Goal: Task Accomplishment & Management: Manage account settings

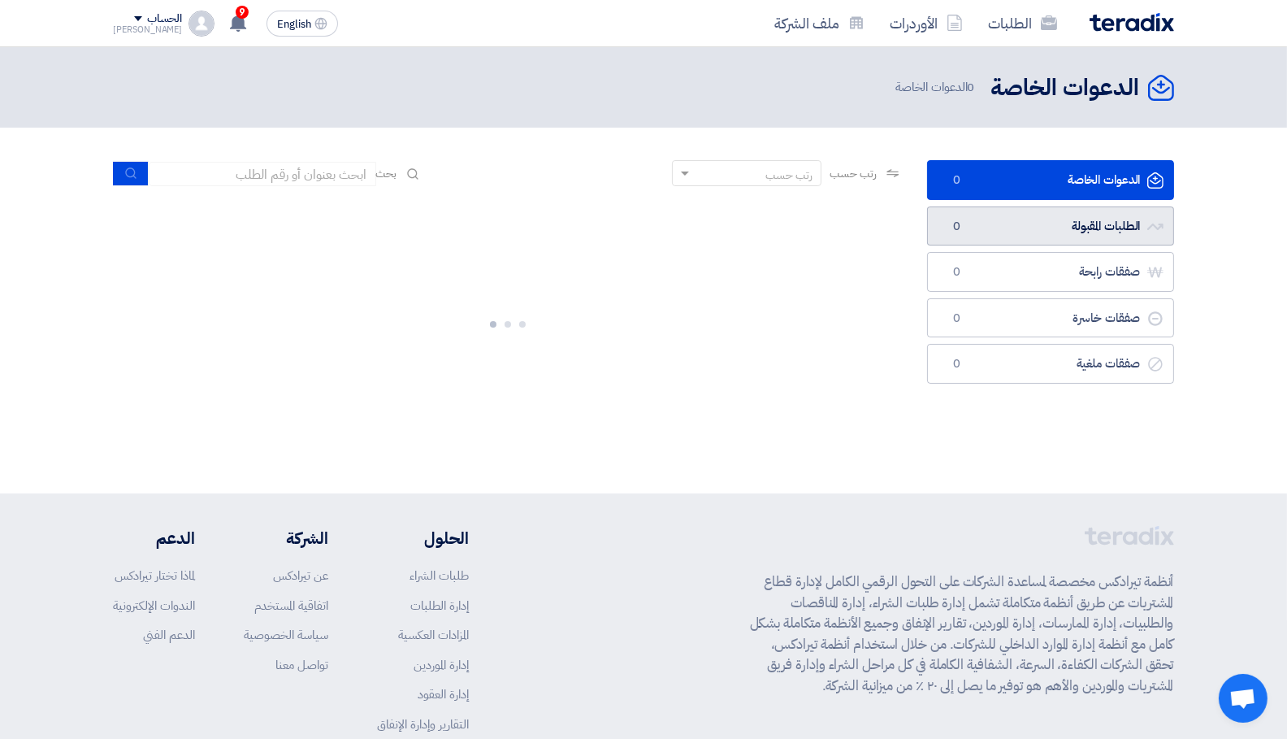
click at [1016, 240] on link "الطلبات المقبولة الطلبات المقبولة 0" at bounding box center [1050, 226] width 247 height 40
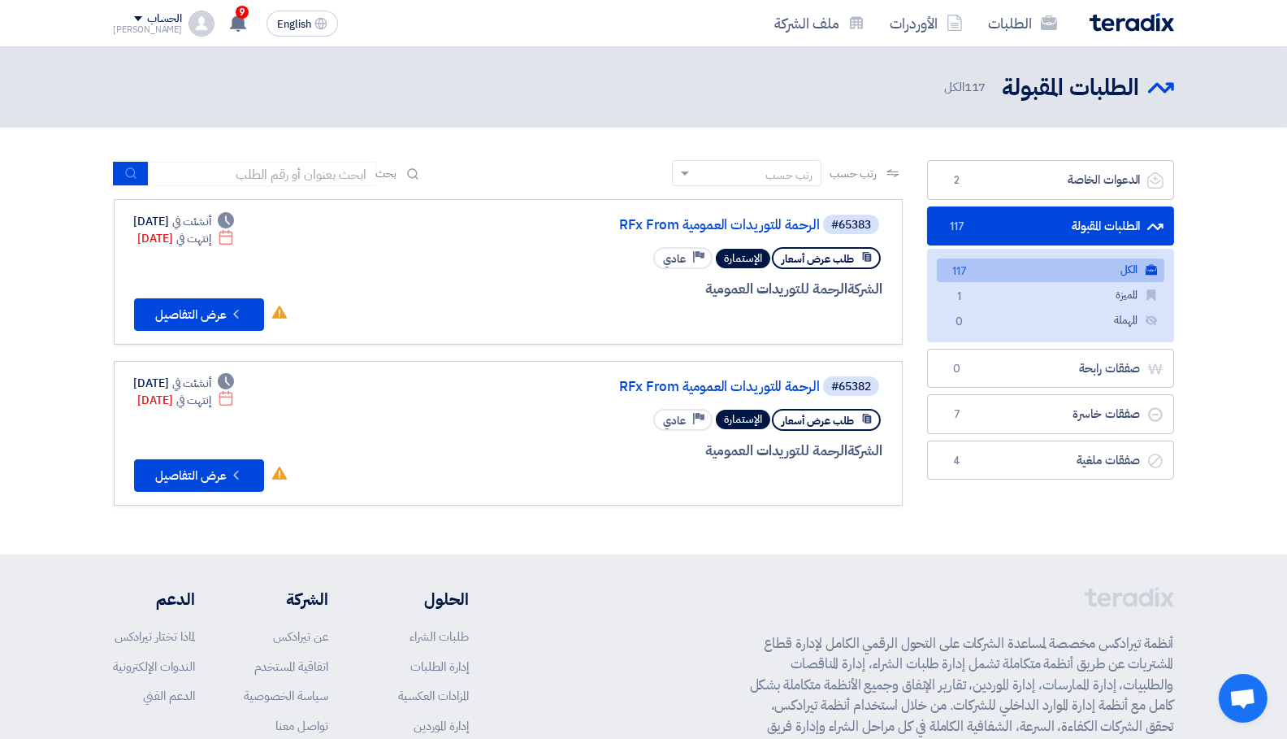
click at [1016, 219] on link "الطلبات المقبولة الطلبات المقبولة 117" at bounding box center [1050, 226] width 247 height 40
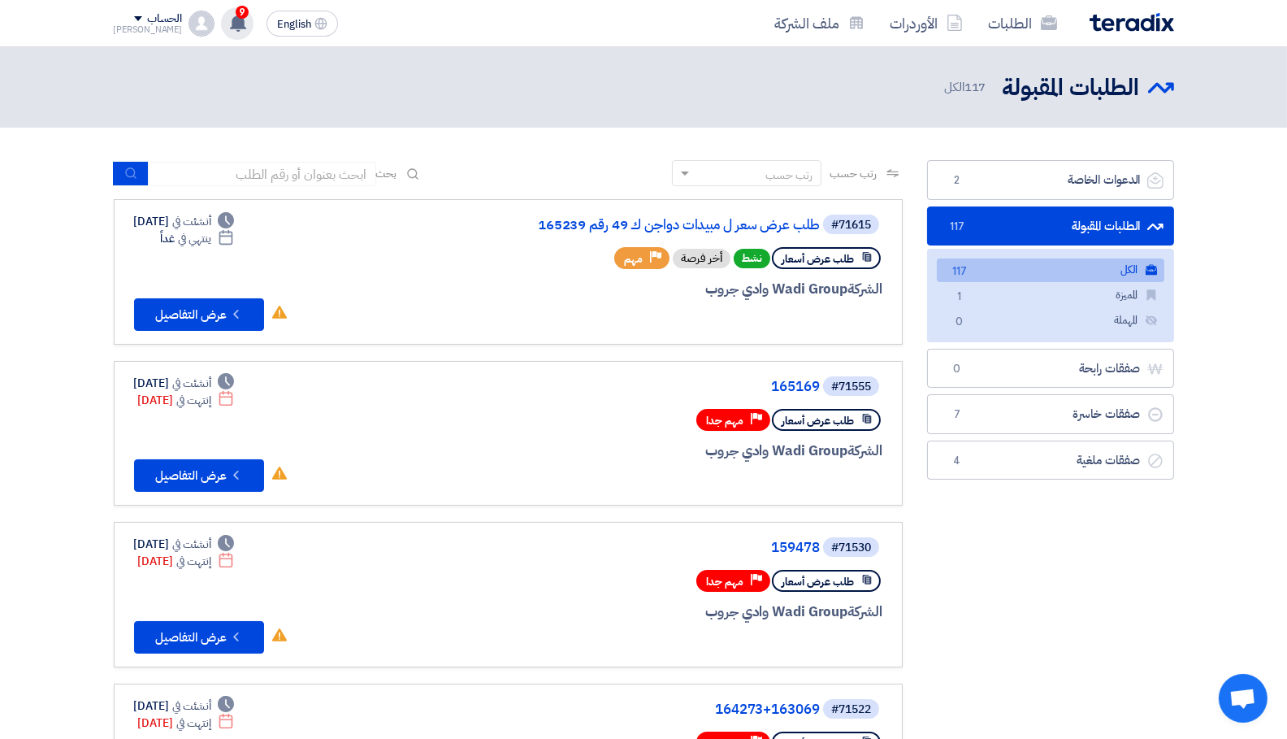
click at [231, 15] on div "9 تم نشر طلب عروض أسعار جديد - شاهد التفاصيل [DATE] تم نشر طلب عروض أسعار جديد …" at bounding box center [237, 23] width 33 height 33
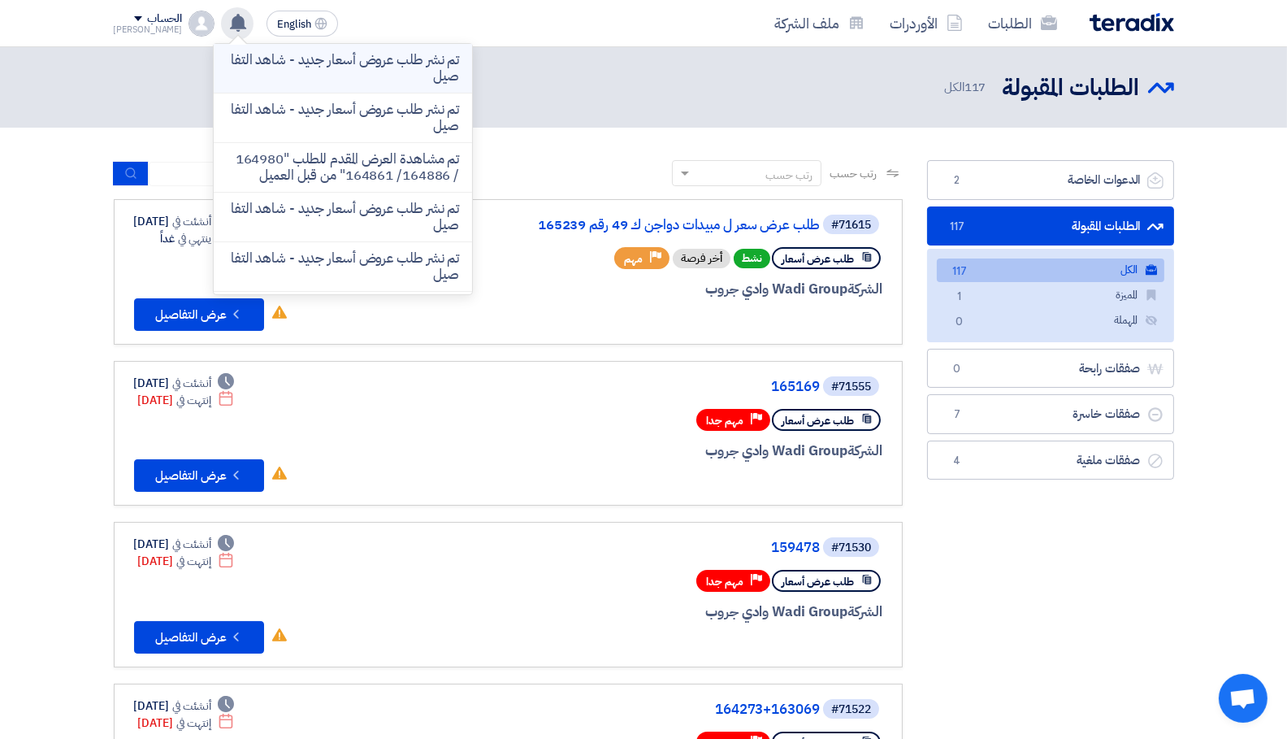
click at [329, 70] on p "تم نشر طلب عروض أسعار جديد - شاهد التفاصيل" at bounding box center [343, 68] width 232 height 33
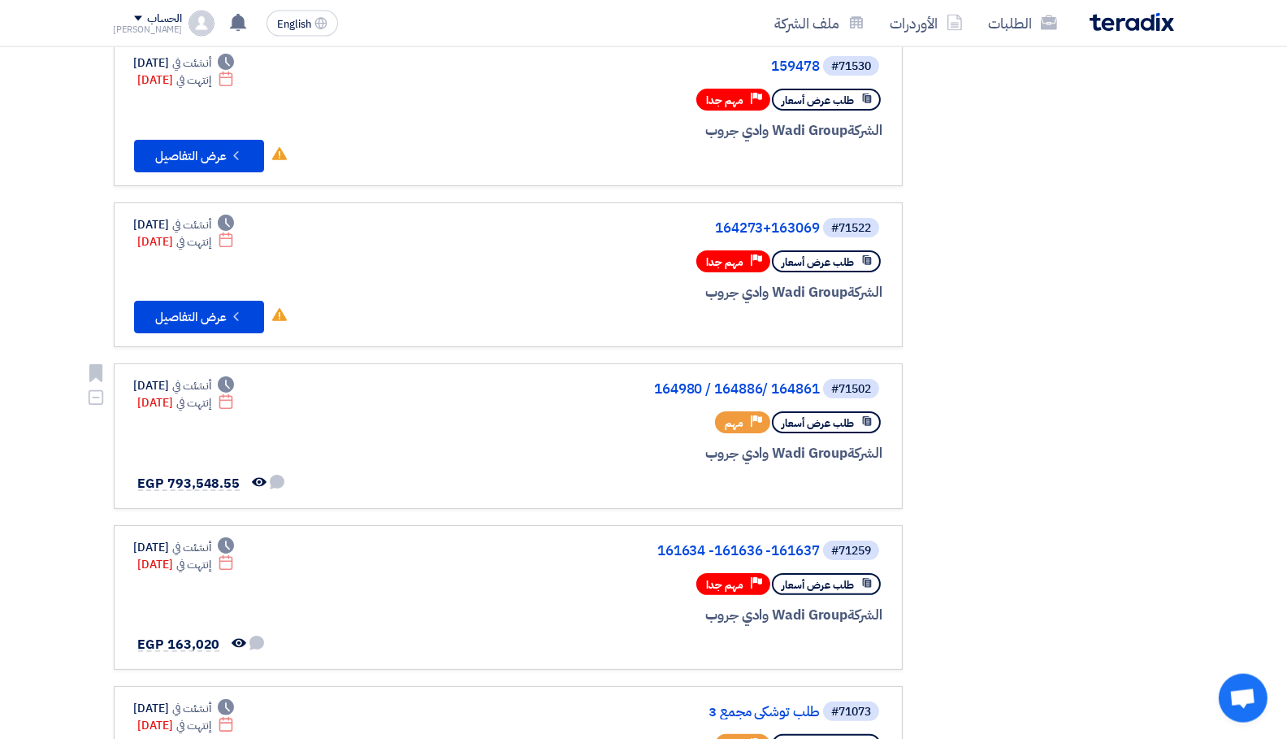
scroll to position [518, 0]
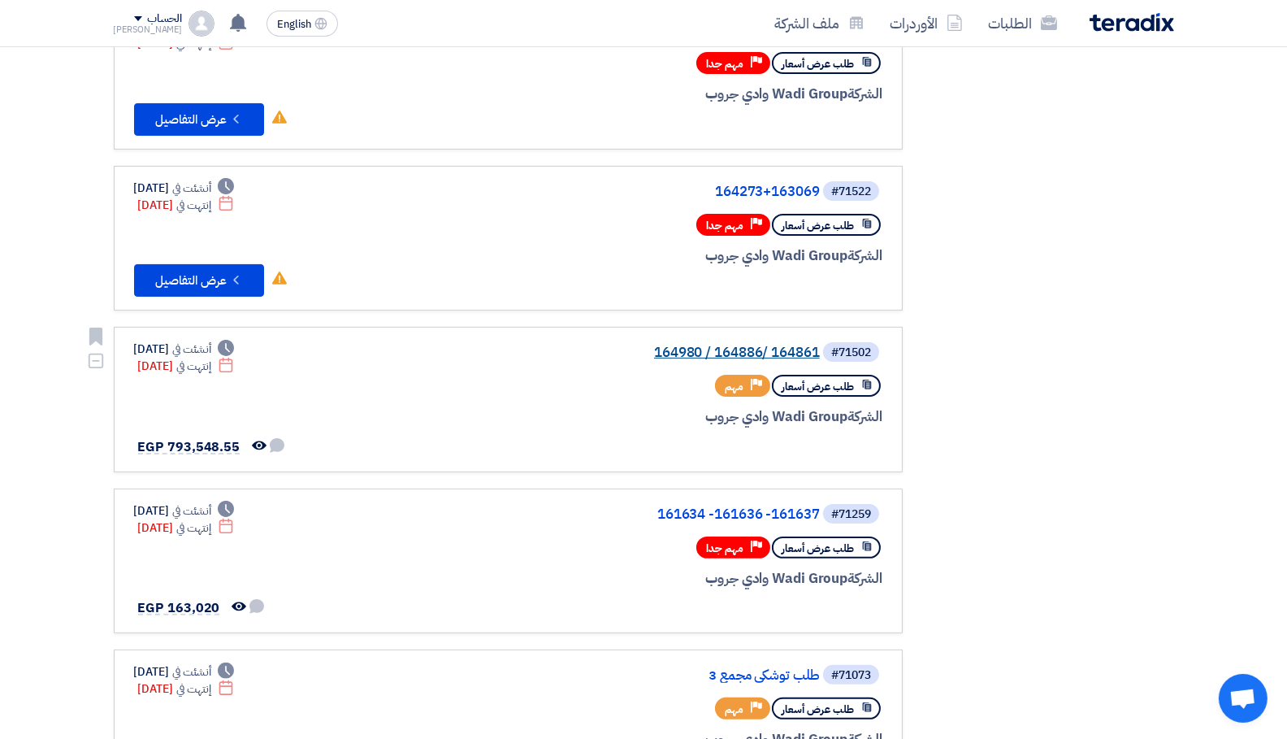
click at [709, 354] on link "164980 / 164886/ 164861" at bounding box center [657, 352] width 325 height 15
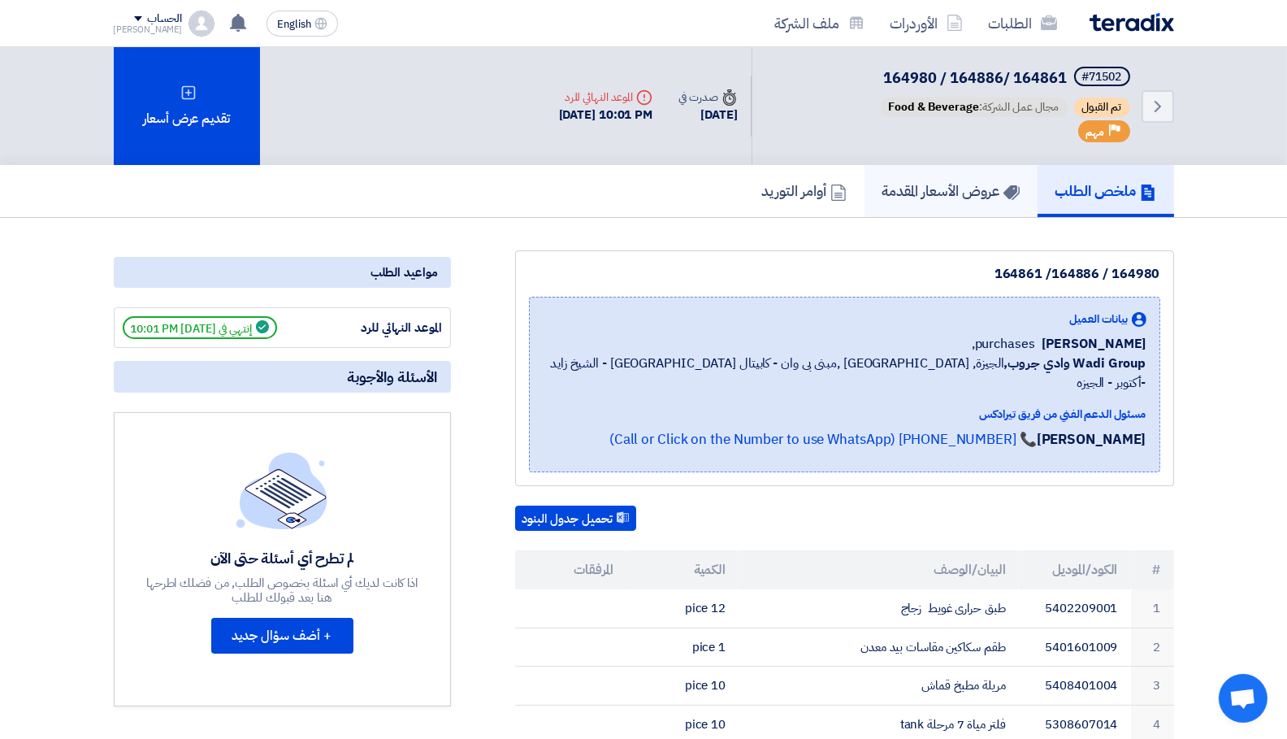
click at [908, 193] on h5 "عروض الأسعار المقدمة" at bounding box center [951, 190] width 137 height 19
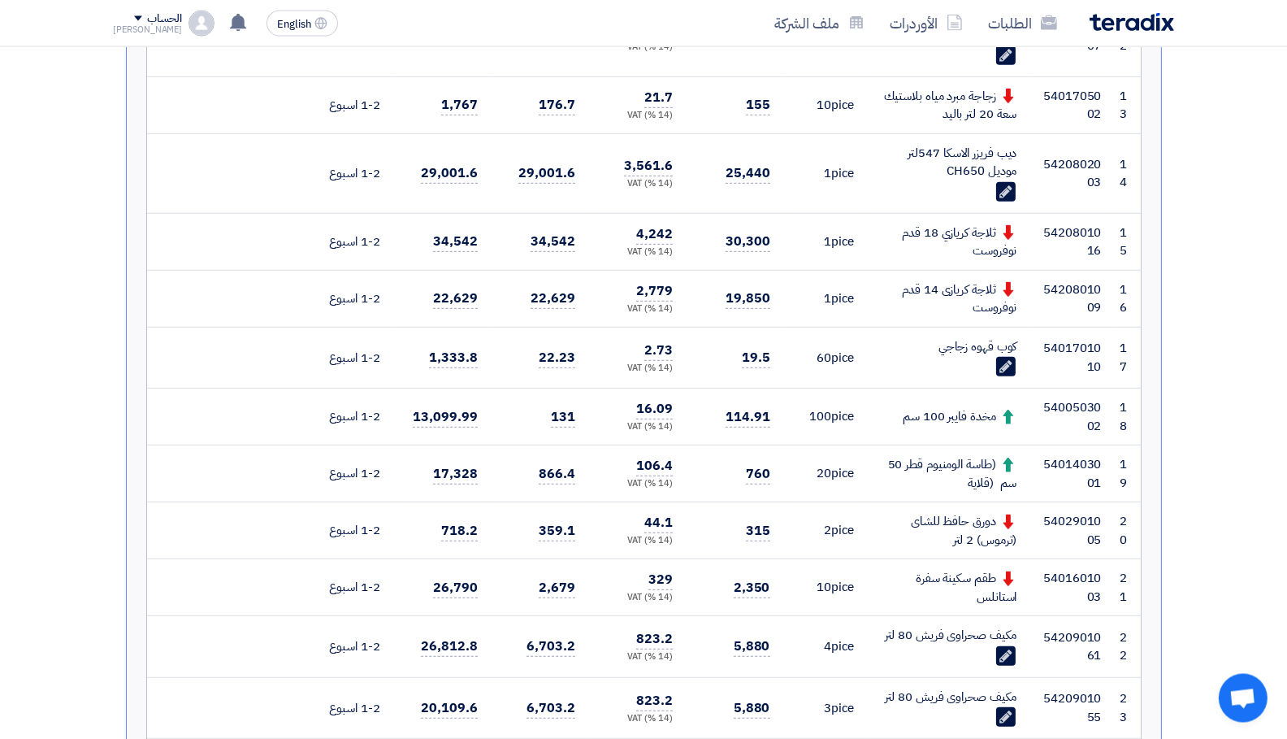
scroll to position [1381, 0]
